Goal: Task Accomplishment & Management: Manage account settings

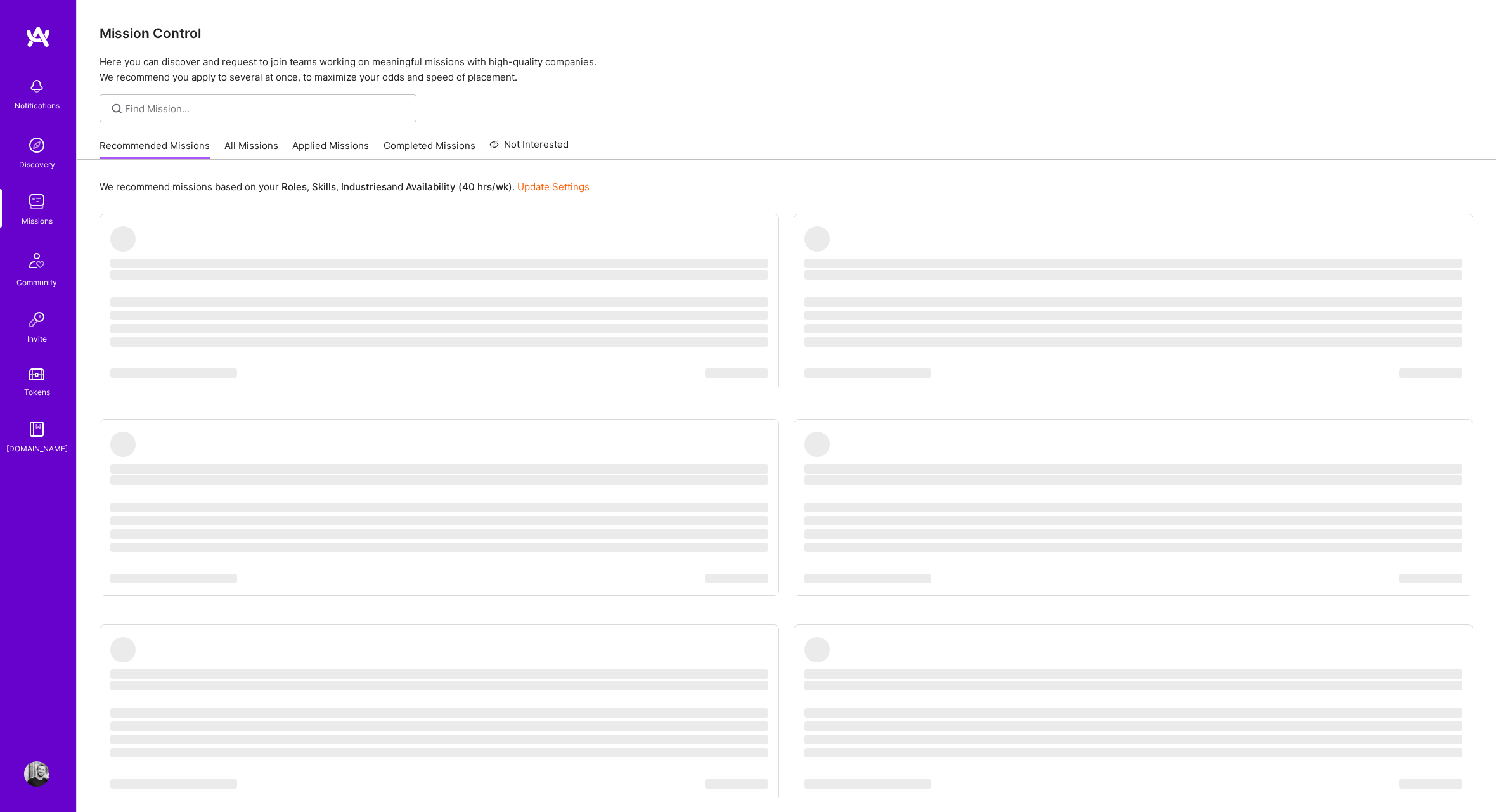
click at [348, 146] on link "Applied Missions" at bounding box center [330, 149] width 77 height 21
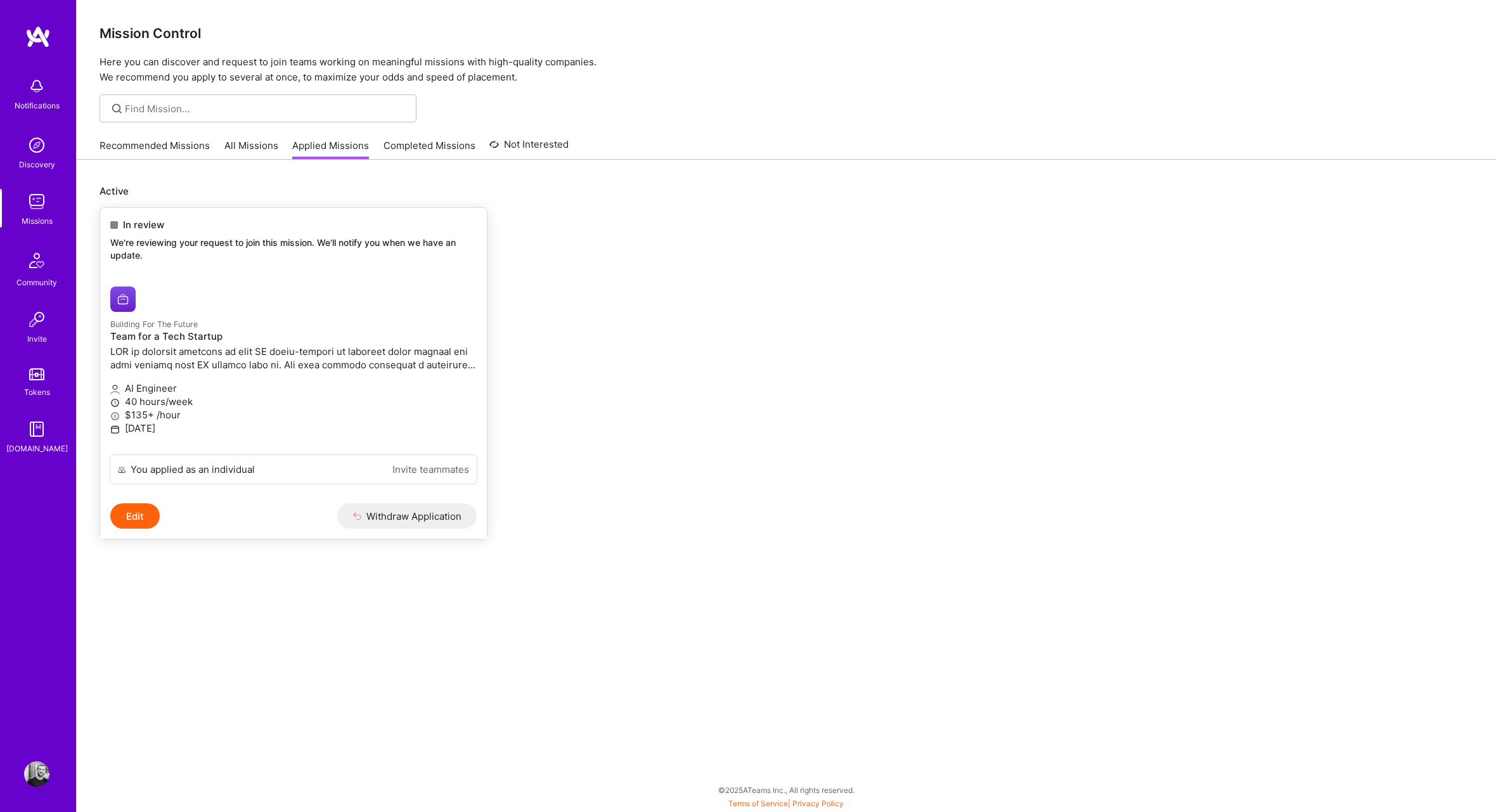
click at [133, 248] on p "We're reviewing your request to join this mission. We'll notify you when we hav…" at bounding box center [293, 249] width 366 height 25
